Goal: Share content: Share content

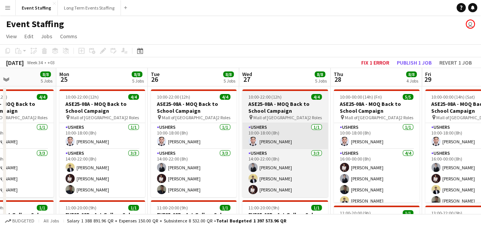
drag, startPoint x: 111, startPoint y: 155, endPoint x: 412, endPoint y: 134, distance: 302.1
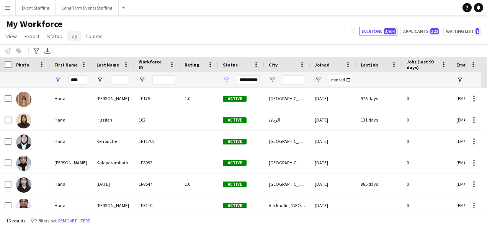
click at [70, 37] on span "Tag" at bounding box center [74, 36] width 8 height 7
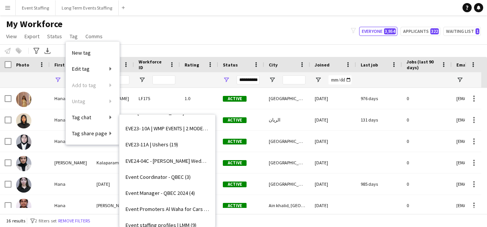
scroll to position [3022, 0]
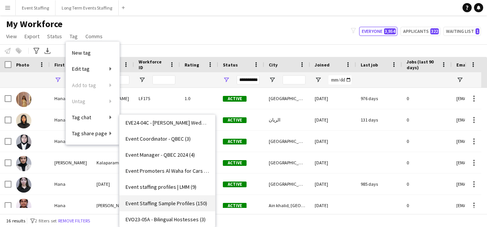
click at [174, 200] on span "Event Staffing Sample Profiles (150)" at bounding box center [165, 203] width 81 height 7
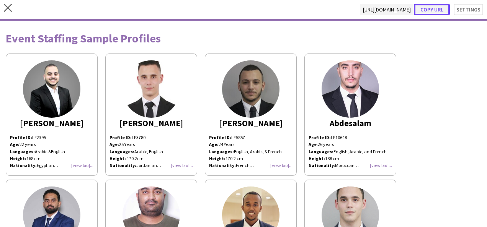
click at [424, 8] on button "Copy url" at bounding box center [431, 9] width 36 height 11
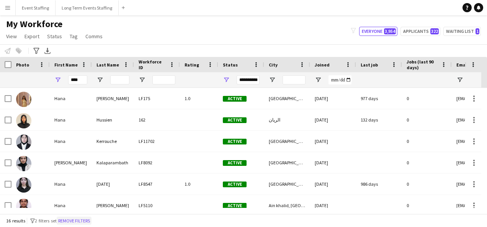
click at [88, 223] on button "Remove filters" at bounding box center [74, 221] width 35 height 8
